Goal: Obtain resource: Obtain resource

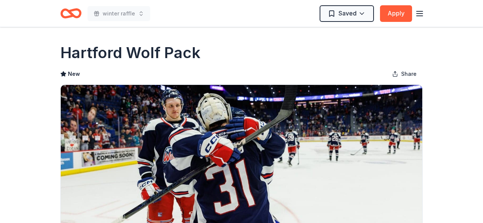
scroll to position [0, 67]
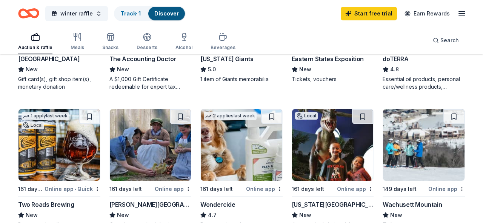
scroll to position [445, 0]
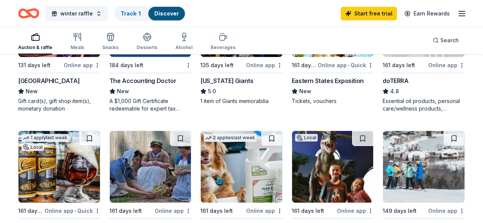
click at [152, 170] on img at bounding box center [150, 167] width 81 height 72
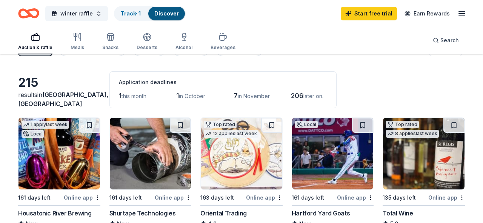
scroll to position [0, 0]
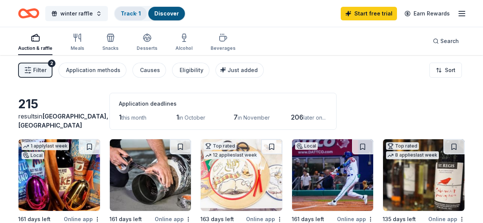
click at [132, 13] on link "Track · 1" at bounding box center [131, 13] width 20 height 6
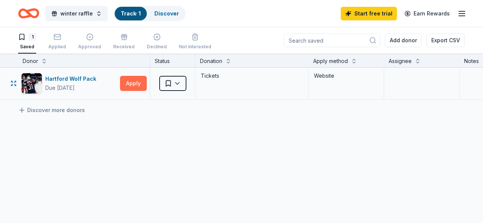
click at [136, 82] on button "Apply" at bounding box center [133, 83] width 27 height 15
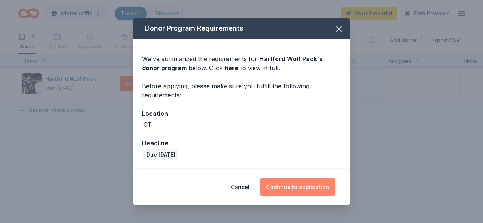
click at [296, 184] on button "Continue to application" at bounding box center [297, 187] width 75 height 18
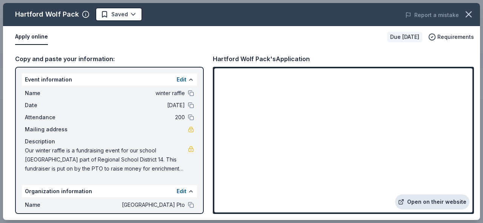
click at [404, 203] on icon at bounding box center [401, 202] width 6 height 6
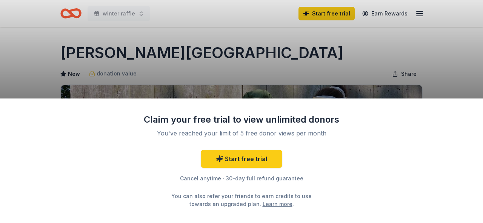
click at [404, 85] on div "Claim your free trial to view unlimited donors You've reached your limit of 5 f…" at bounding box center [241, 111] width 483 height 223
click at [265, 208] on link "Learn more" at bounding box center [277, 204] width 30 height 8
click at [263, 28] on div "Claim your free trial to view unlimited donors You've reached your limit of 5 f…" at bounding box center [241, 111] width 483 height 223
